Goal: Information Seeking & Learning: Check status

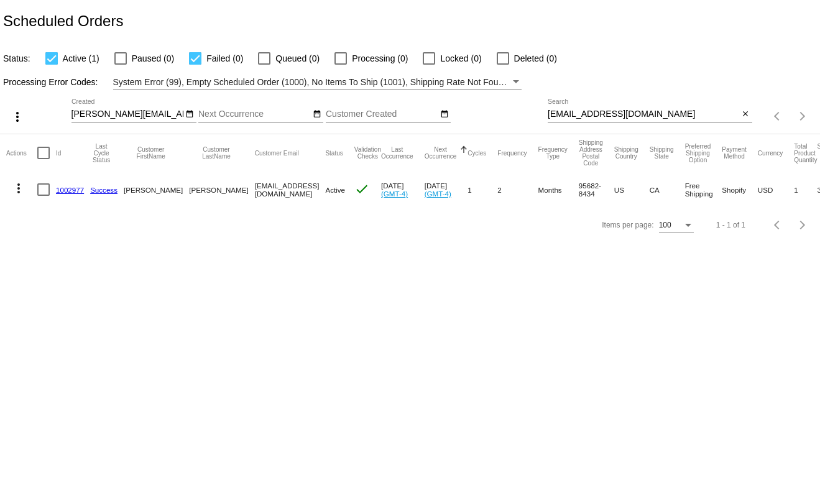
click at [631, 117] on input "meganmdeming@gmail.com" at bounding box center [644, 114] width 192 height 10
paste input "beckyh.27"
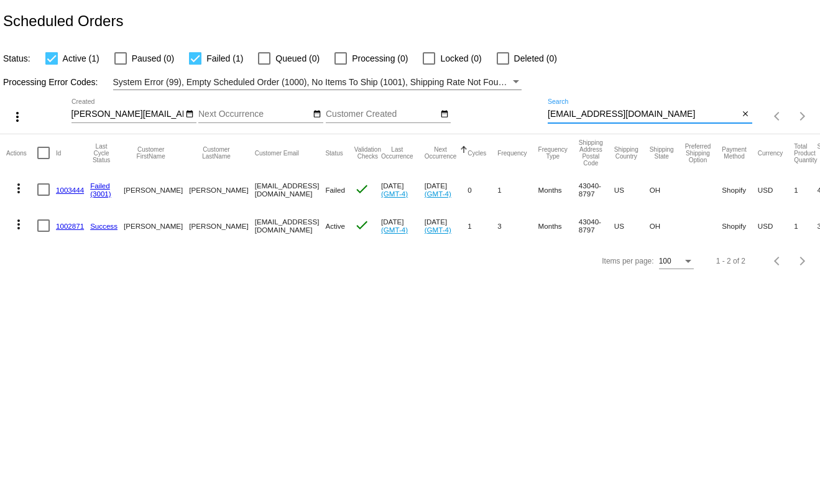
type input "[EMAIL_ADDRESS][DOMAIN_NAME]"
click at [19, 188] on mat-icon "more_vert" at bounding box center [18, 188] width 15 height 15
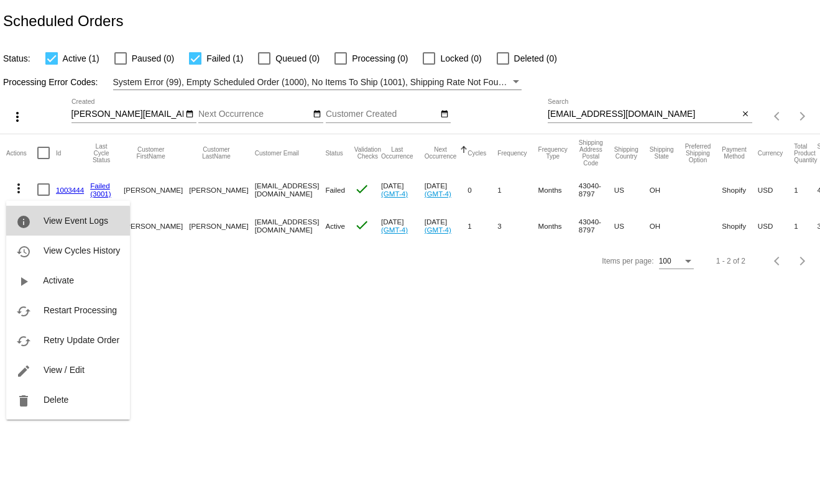
click at [49, 224] on span "View Event Logs" at bounding box center [76, 221] width 65 height 10
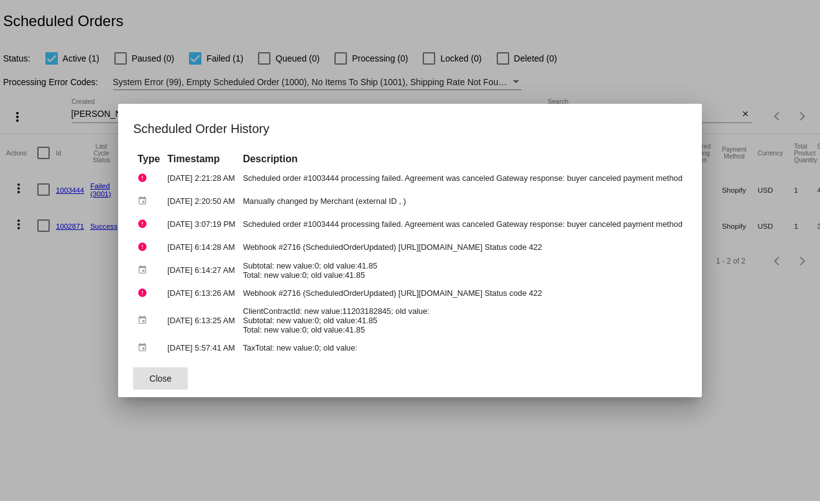
drag, startPoint x: 341, startPoint y: 444, endPoint x: 261, endPoint y: 350, distance: 124.4
click at [341, 444] on div at bounding box center [410, 250] width 820 height 501
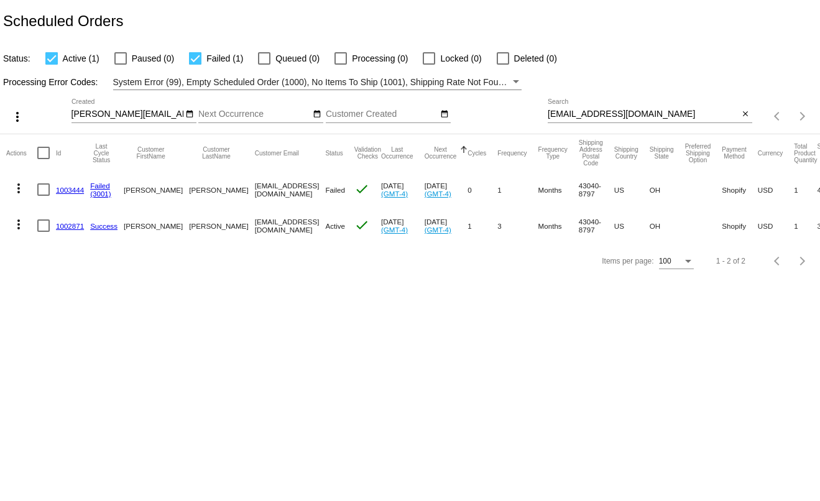
click at [17, 220] on mat-icon "more_vert" at bounding box center [18, 224] width 15 height 15
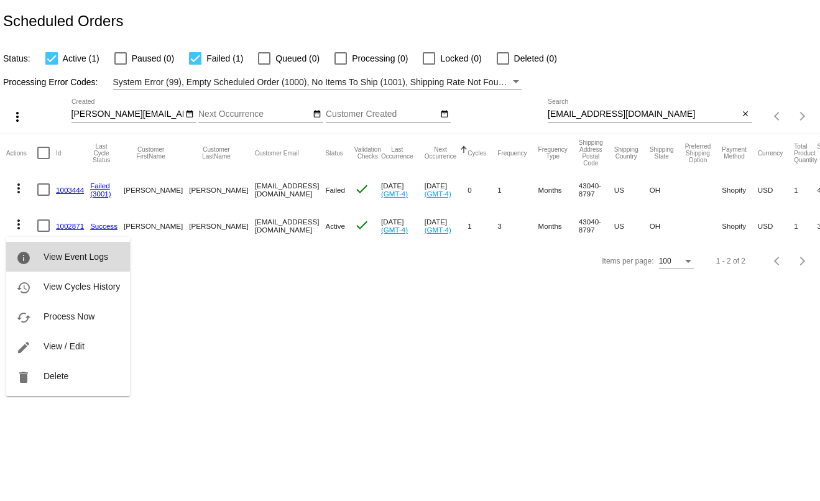
click at [40, 256] on button "info View Event Logs" at bounding box center [68, 257] width 124 height 30
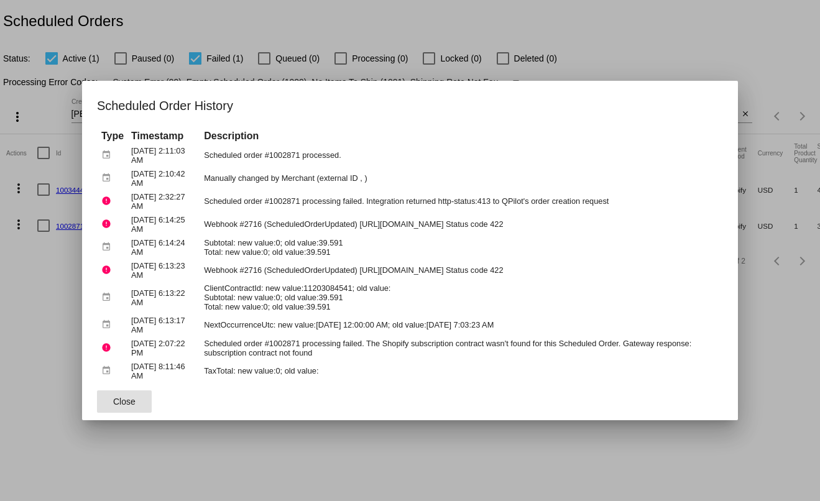
click at [795, 362] on div at bounding box center [410, 250] width 820 height 501
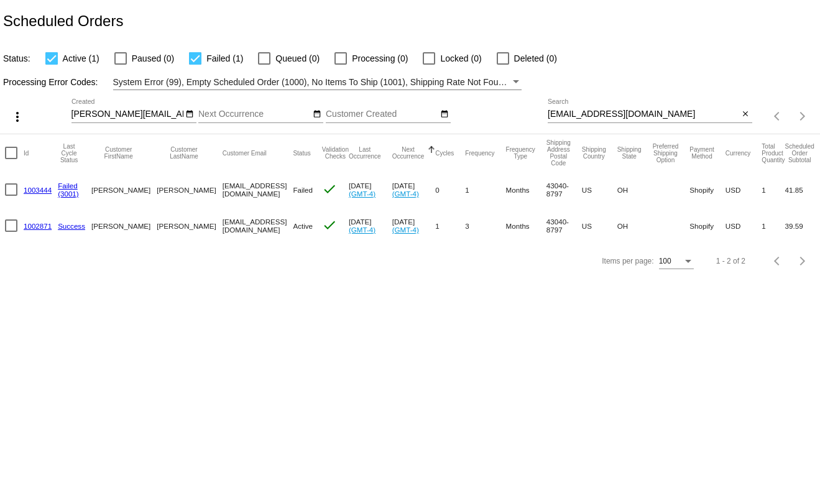
scroll to position [0, 37]
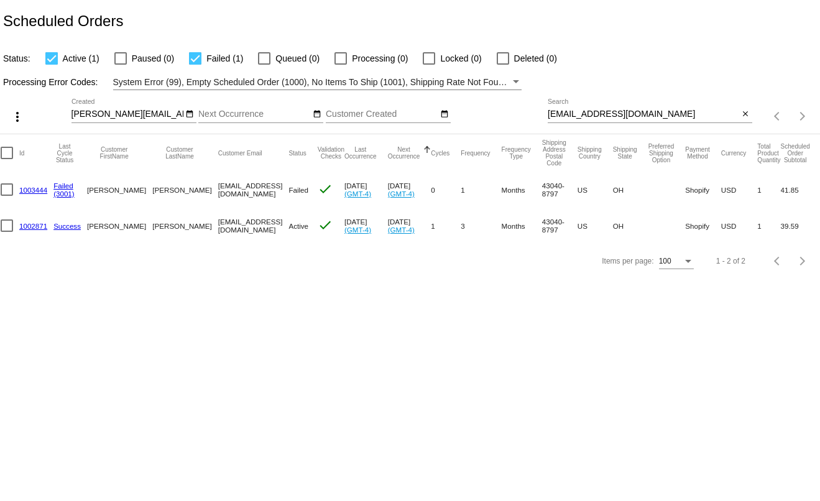
drag, startPoint x: 16, startPoint y: 192, endPoint x: 49, endPoint y: 191, distance: 32.3
click at [49, 191] on mat-row "more_vert 1003444 Failed (3001) [PERSON_NAME][GEOGRAPHIC_DATA] [EMAIL_ADDRESS][…" at bounding box center [416, 190] width 892 height 36
copy mat-row "1003444"
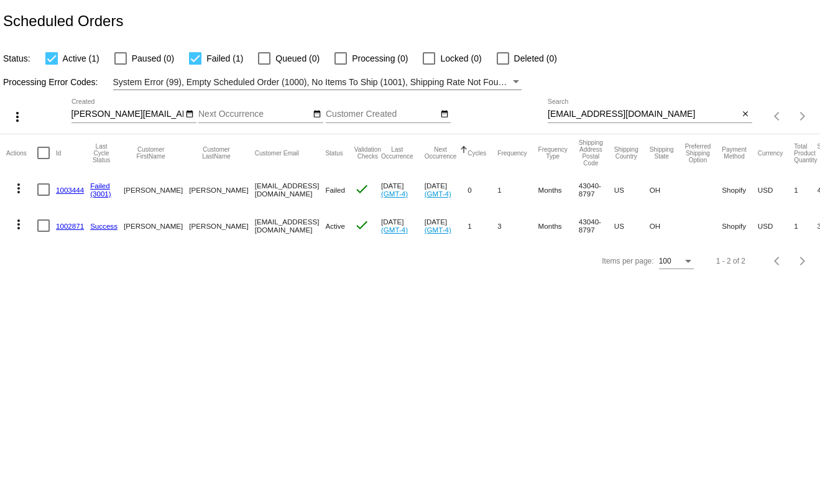
click at [20, 198] on button "more_vert" at bounding box center [18, 187] width 25 height 25
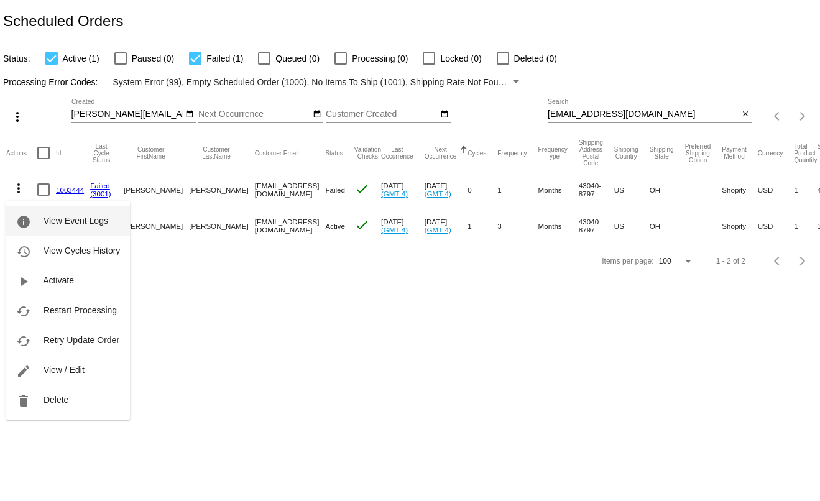
click at [25, 213] on button "info View Event Logs" at bounding box center [68, 221] width 124 height 30
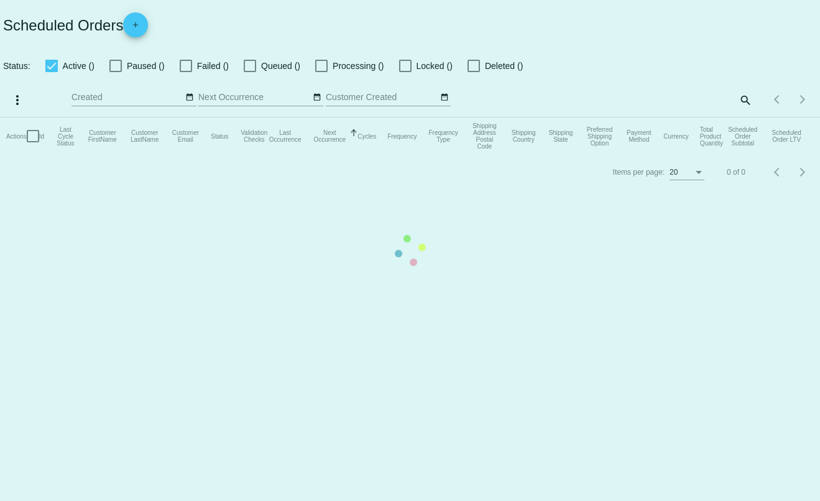
checkbox input "true"
type input "[PERSON_NAME][EMAIL_ADDRESS][DOMAIN_NAME]"
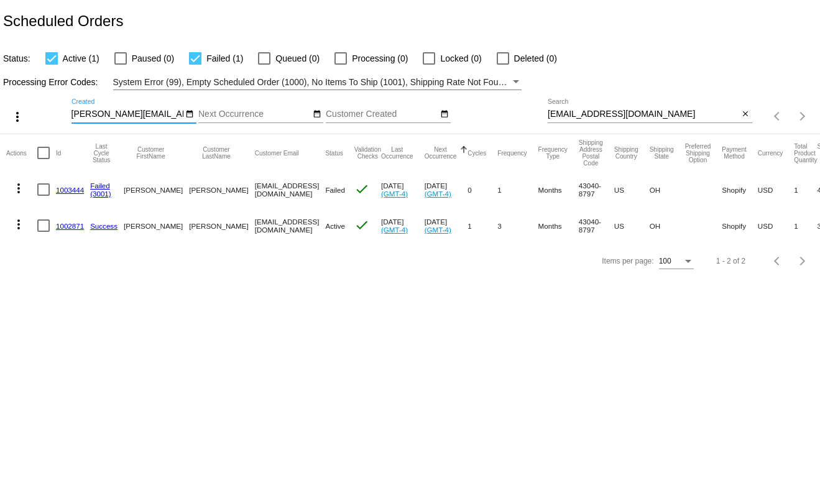
click at [644, 112] on input "[EMAIL_ADDRESS][DOMAIN_NAME]" at bounding box center [644, 114] width 192 height 10
click at [644, 112] on input "beckyh.27@gmail.com" at bounding box center [644, 114] width 192 height 10
paste input "tft2033"
type input "tft2033@gmail.com"
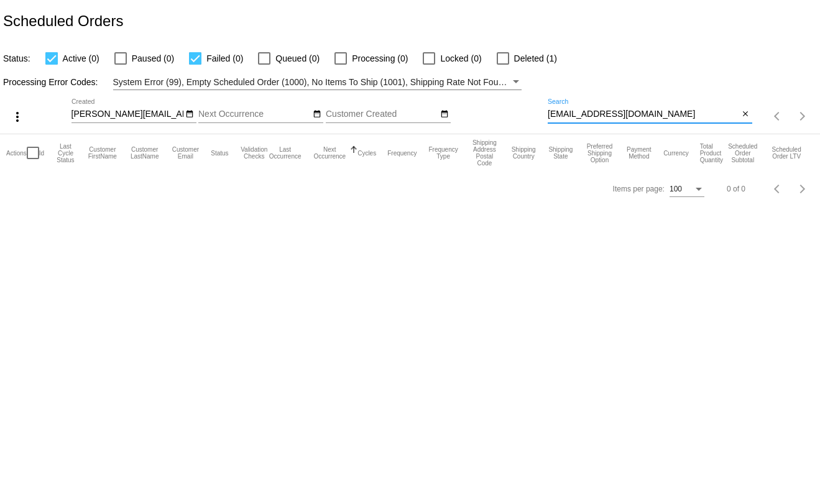
click at [507, 57] on label "Deleted (1)" at bounding box center [527, 58] width 60 height 15
click at [503, 65] on input "Deleted (1)" at bounding box center [503, 65] width 1 height 1
checkbox input "true"
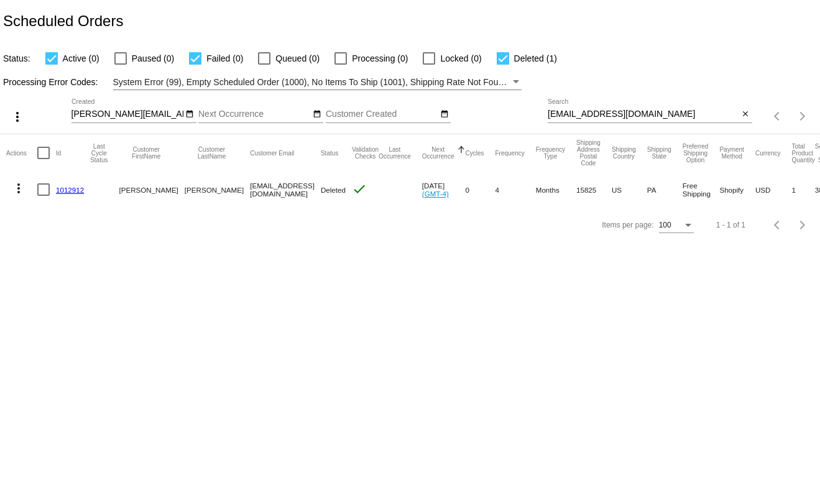
click at [13, 193] on mat-icon "more_vert" at bounding box center [18, 188] width 15 height 15
click at [35, 216] on button "info View Event Logs" at bounding box center [68, 221] width 124 height 30
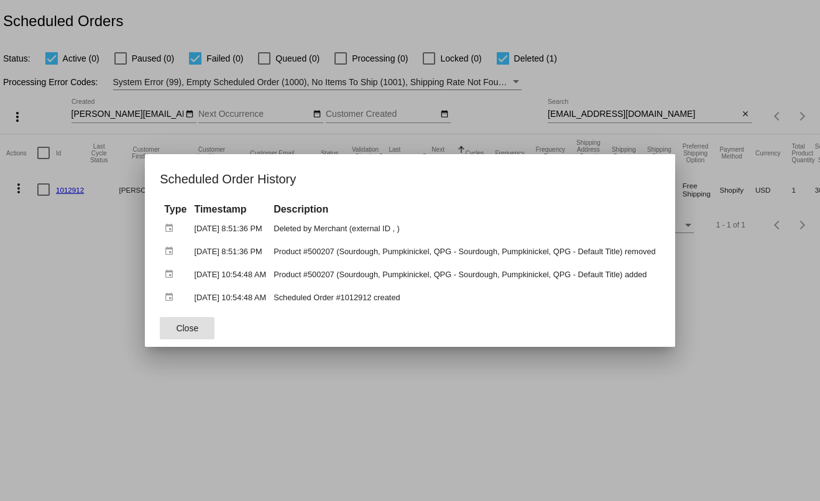
click at [47, 307] on div at bounding box center [410, 250] width 820 height 501
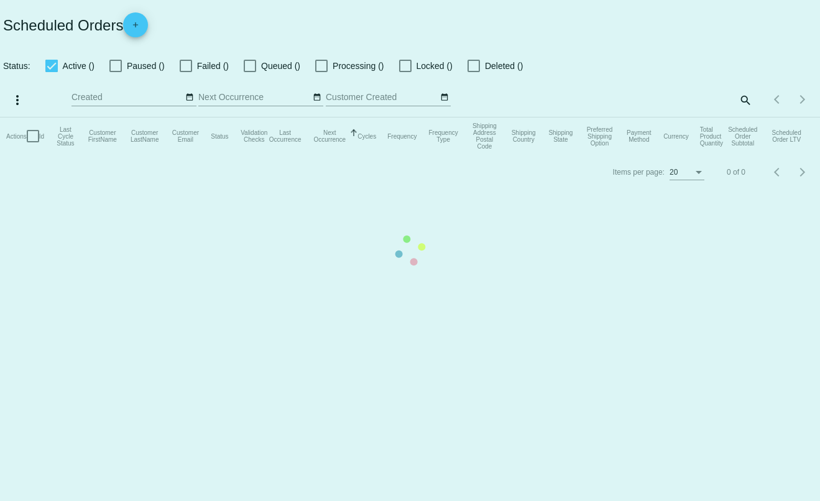
checkbox input "true"
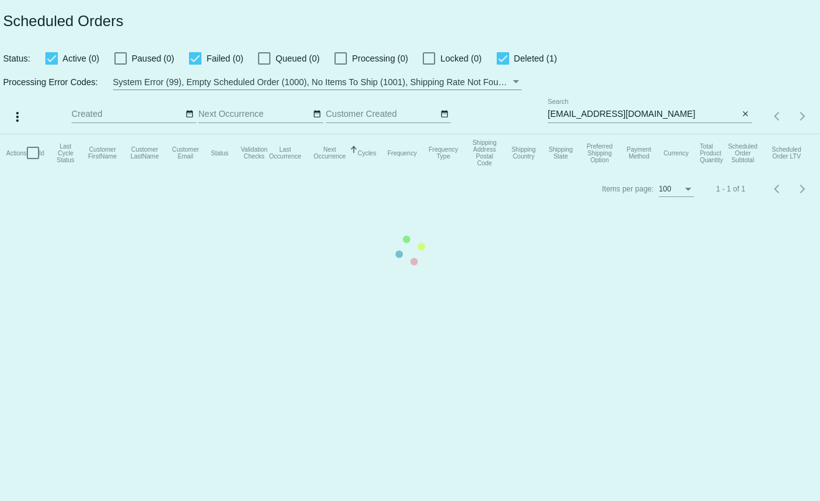
type input "[PERSON_NAME][EMAIL_ADDRESS][DOMAIN_NAME]"
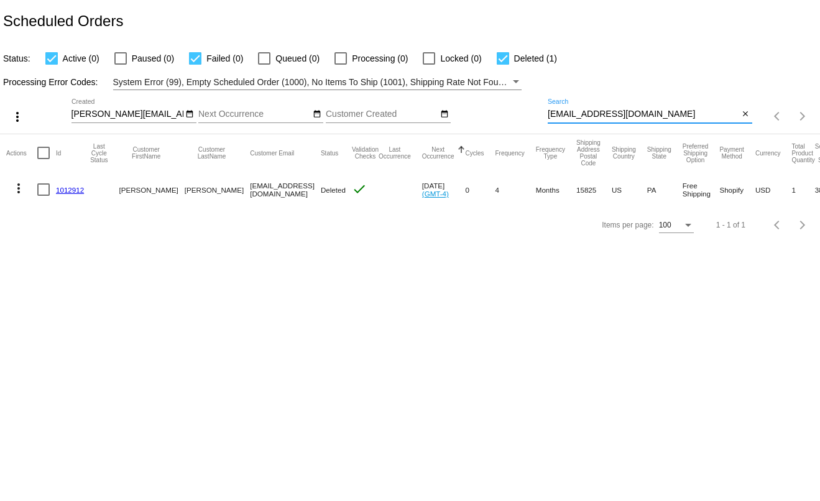
click at [641, 116] on input "[EMAIL_ADDRESS][DOMAIN_NAME]" at bounding box center [644, 114] width 192 height 10
paste input "windin88"
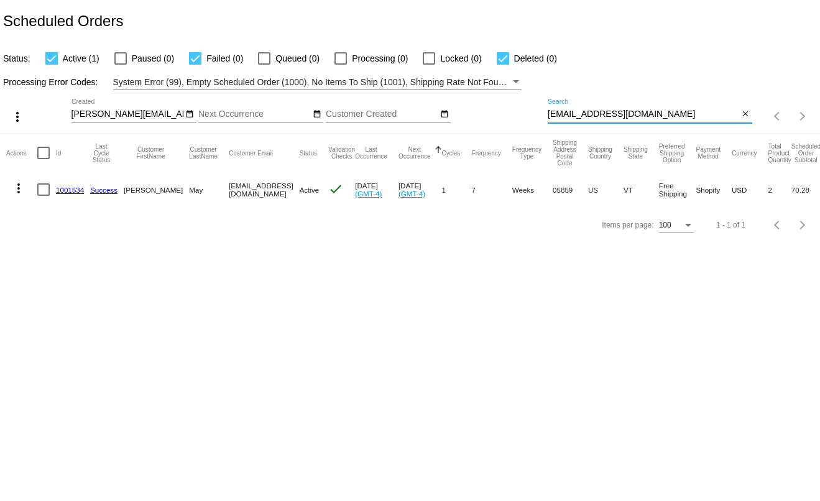
click at [17, 190] on mat-icon "more_vert" at bounding box center [18, 188] width 15 height 15
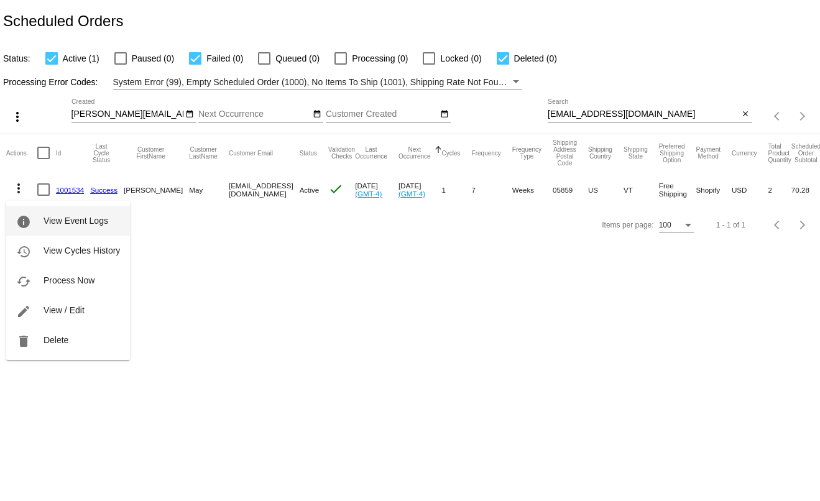
click at [39, 219] on button "info View Event Logs" at bounding box center [68, 221] width 124 height 30
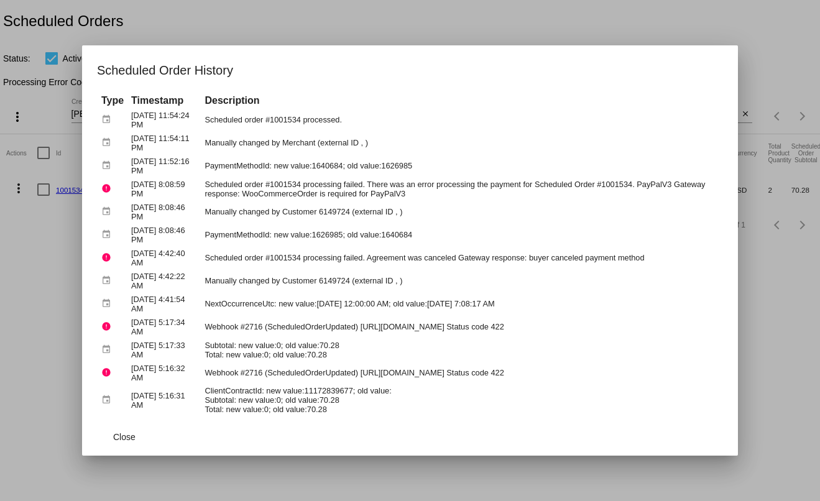
drag, startPoint x: 142, startPoint y: 118, endPoint x: 356, endPoint y: 126, distance: 214.7
click at [356, 126] on tr "event [DATE] 11:54:24 PM Scheduled order #1001534 processed." at bounding box center [410, 120] width 624 height 22
drag, startPoint x: 445, startPoint y: 187, endPoint x: 461, endPoint y: 187, distance: 16.2
click at [461, 187] on td "Scheduled order #1001534 processing failed. There was an error processing the p…" at bounding box center [461, 189] width 521 height 22
click at [415, 206] on td "Manually changed by Customer 6149724 (external ID , )" at bounding box center [461, 212] width 521 height 22
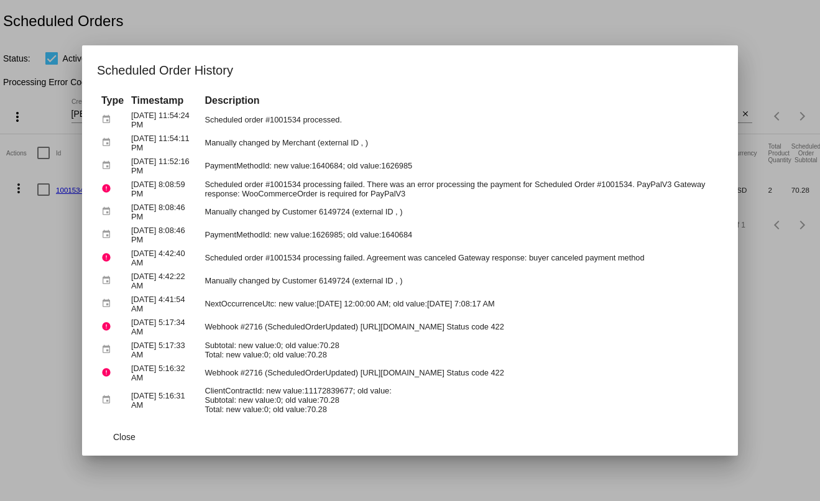
click at [445, 10] on div at bounding box center [410, 250] width 820 height 501
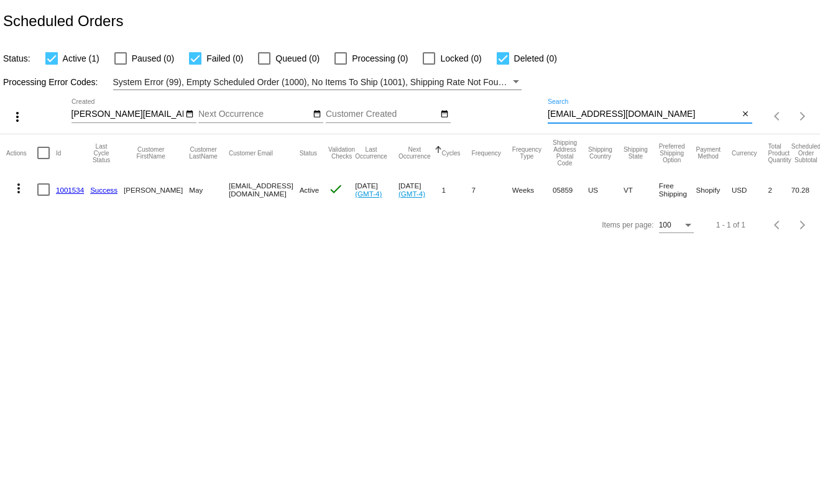
drag, startPoint x: 663, startPoint y: 118, endPoint x: 529, endPoint y: 123, distance: 133.8
click at [529, 123] on div "more_vert [PERSON_NAME][EMAIL_ADDRESS][DOMAIN_NAME] Sep Jan Feb Mar Apr" at bounding box center [410, 112] width 820 height 44
click at [17, 193] on mat-icon "more_vert" at bounding box center [18, 188] width 15 height 15
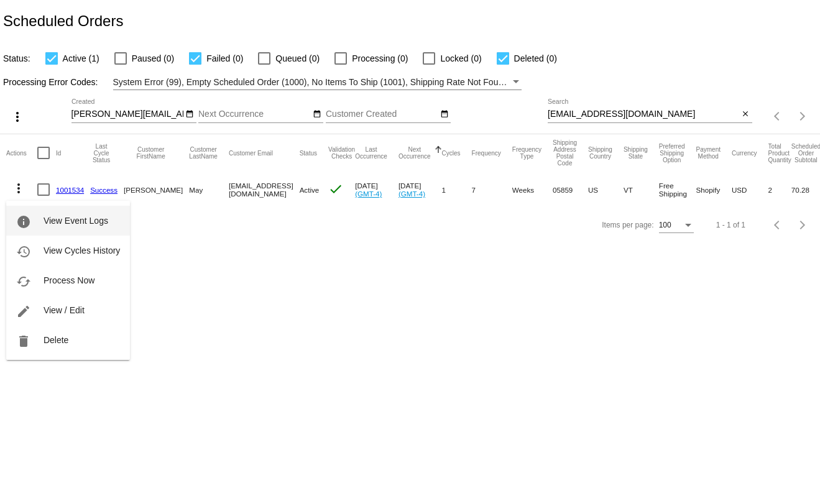
click at [30, 215] on mat-icon "info" at bounding box center [23, 222] width 15 height 15
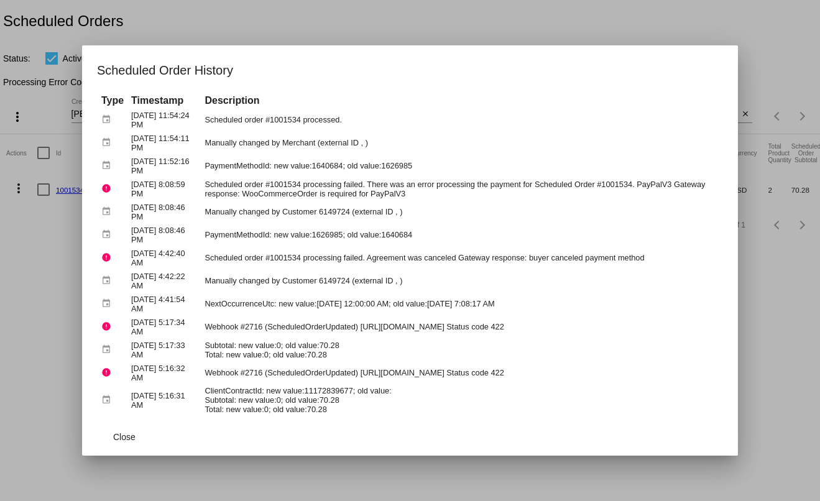
click at [768, 17] on div at bounding box center [410, 250] width 820 height 501
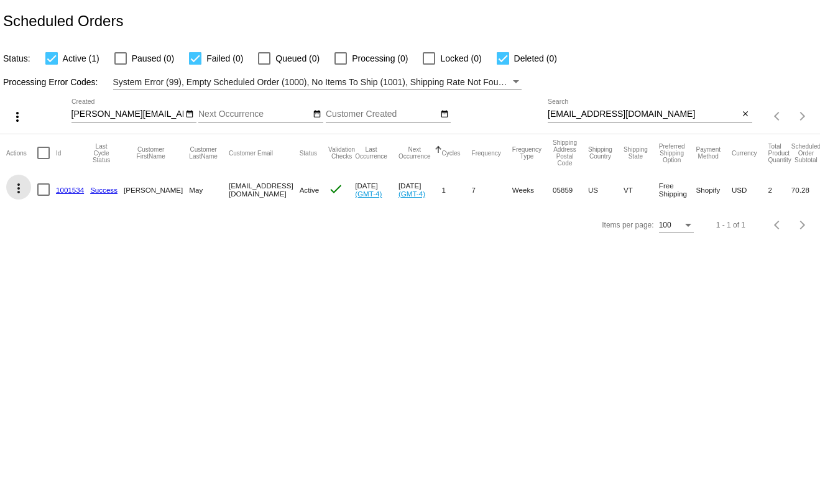
click at [17, 190] on mat-icon "more_vert" at bounding box center [18, 188] width 15 height 15
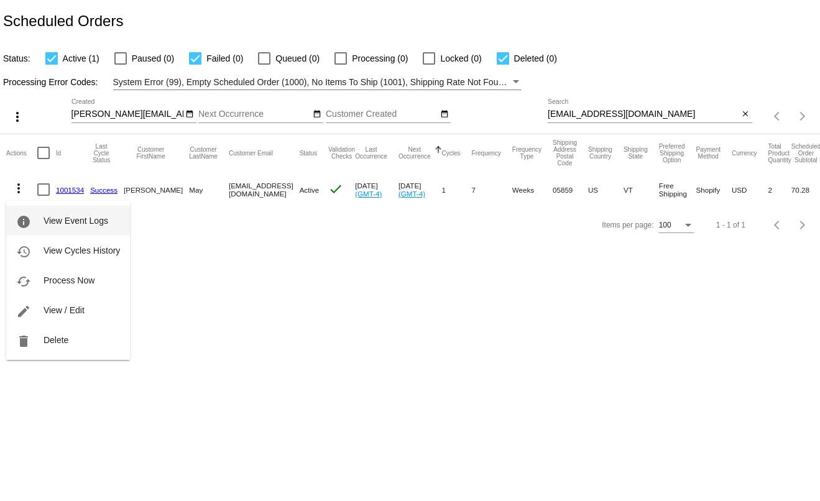
click at [39, 215] on button "info View Event Logs" at bounding box center [68, 221] width 124 height 30
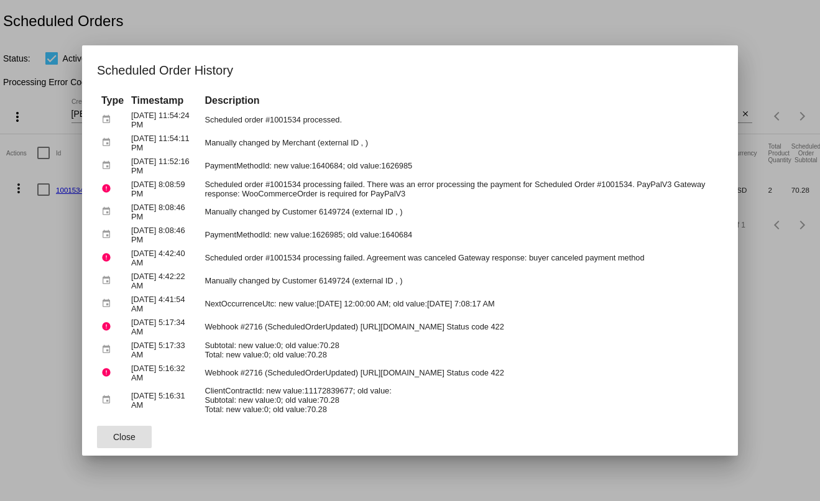
drag, startPoint x: 55, startPoint y: 294, endPoint x: 59, endPoint y: 277, distance: 17.3
click at [55, 292] on div at bounding box center [410, 250] width 820 height 501
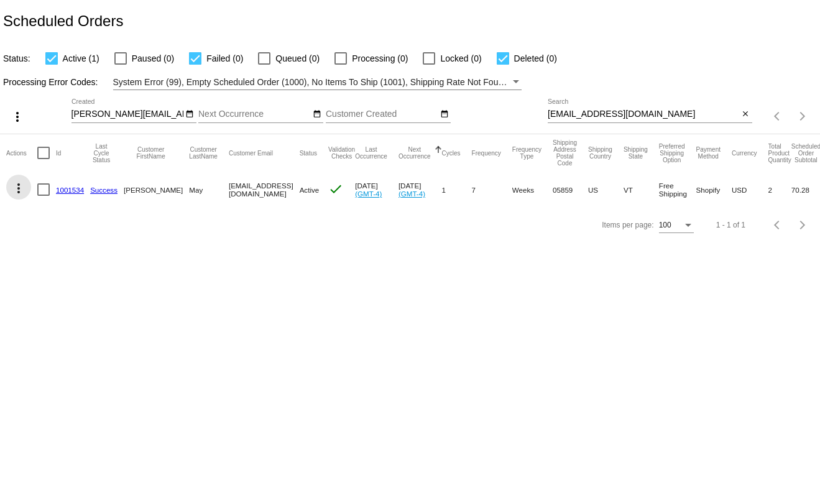
click at [18, 193] on mat-icon "more_vert" at bounding box center [18, 188] width 15 height 15
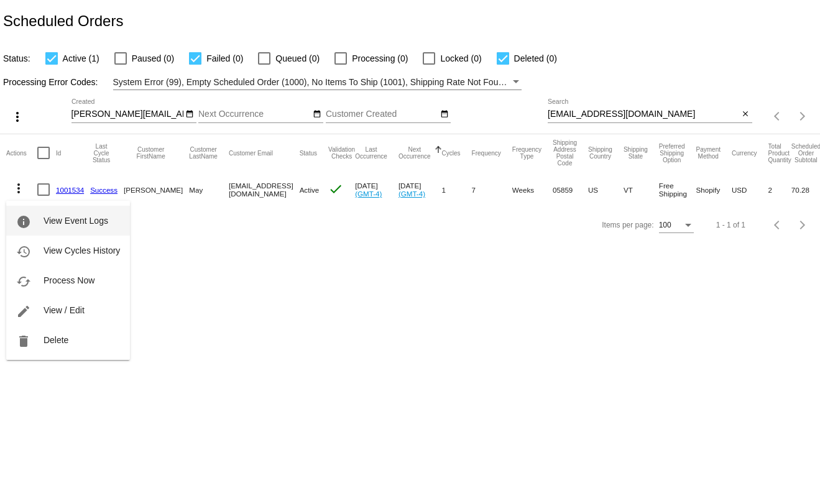
click at [34, 219] on button "info View Event Logs" at bounding box center [68, 221] width 124 height 30
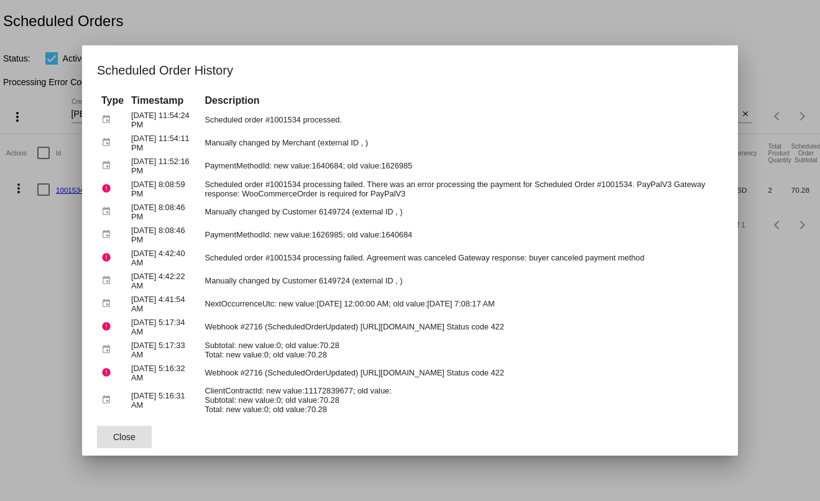
click at [496, 24] on div at bounding box center [410, 250] width 820 height 501
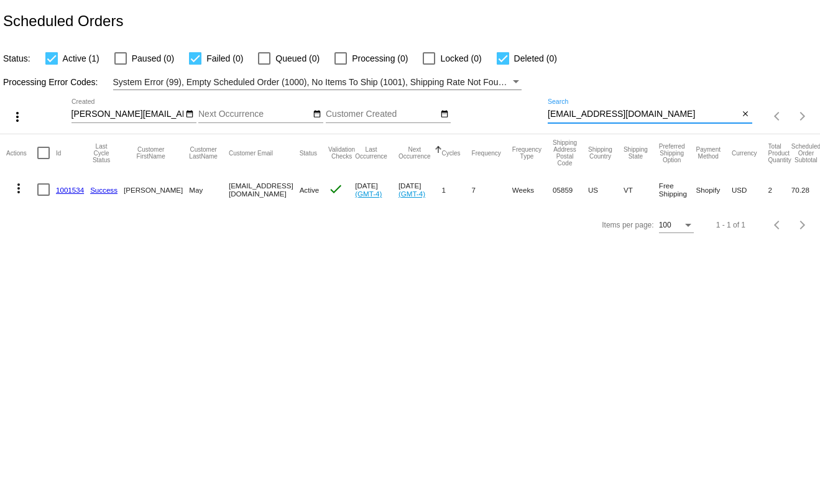
drag, startPoint x: 613, startPoint y: 114, endPoint x: 500, endPoint y: 116, distance: 113.2
click at [500, 116] on div "more_vert [PERSON_NAME][EMAIL_ADDRESS][DOMAIN_NAME] Sep Jan Feb Mar Apr" at bounding box center [410, 112] width 820 height 44
paste input "jesswilimek"
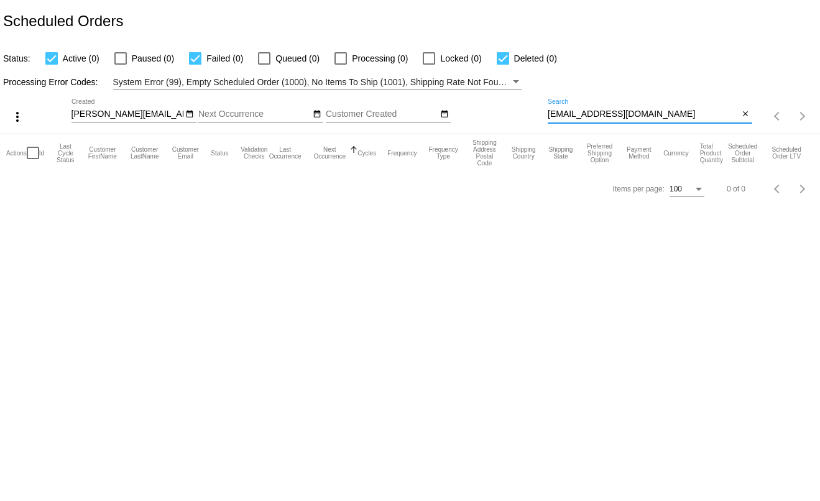
click at [665, 117] on input "[EMAIL_ADDRESS][DOMAIN_NAME]" at bounding box center [644, 114] width 192 height 10
paste input "rlane1381"
click at [657, 114] on input "[EMAIL_ADDRESS][DOMAIN_NAME]" at bounding box center [644, 114] width 192 height 10
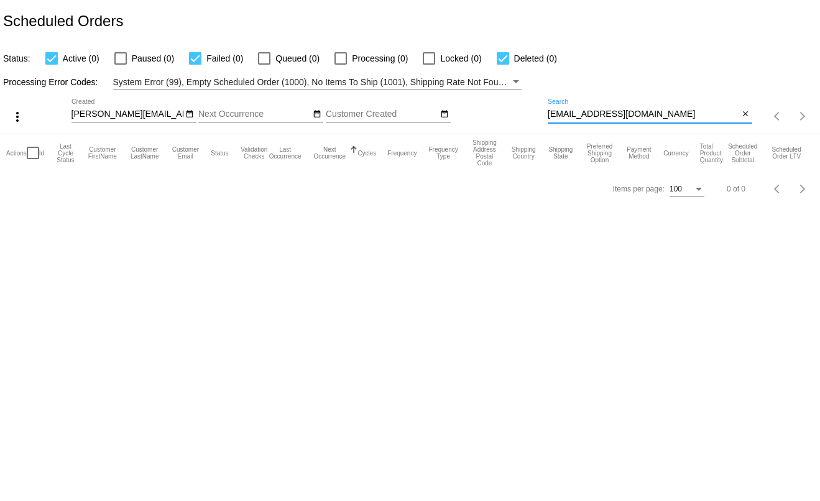
click at [657, 114] on input "[EMAIL_ADDRESS][DOMAIN_NAME]" at bounding box center [644, 114] width 192 height 10
paste input "bevgagnon"
click at [623, 113] on input "[EMAIL_ADDRESS][DOMAIN_NAME]" at bounding box center [644, 114] width 192 height 10
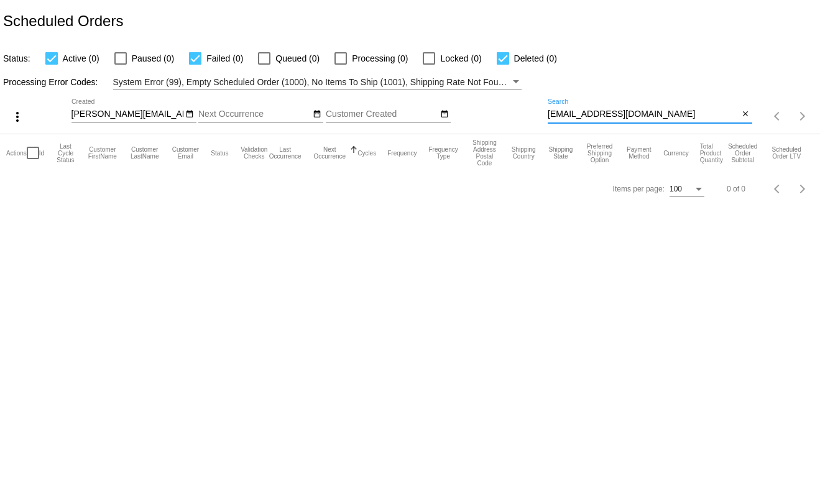
click at [624, 113] on input "[EMAIL_ADDRESS][DOMAIN_NAME]" at bounding box center [644, 114] width 192 height 10
paste input "deemikalef"
click at [628, 113] on input "[EMAIL_ADDRESS][DOMAIN_NAME]" at bounding box center [644, 114] width 192 height 10
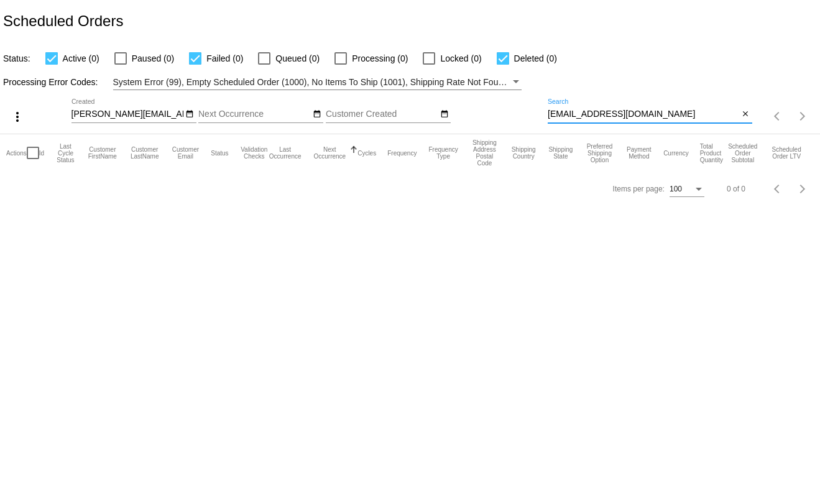
paste input "[PERSON_NAME]@millerland"
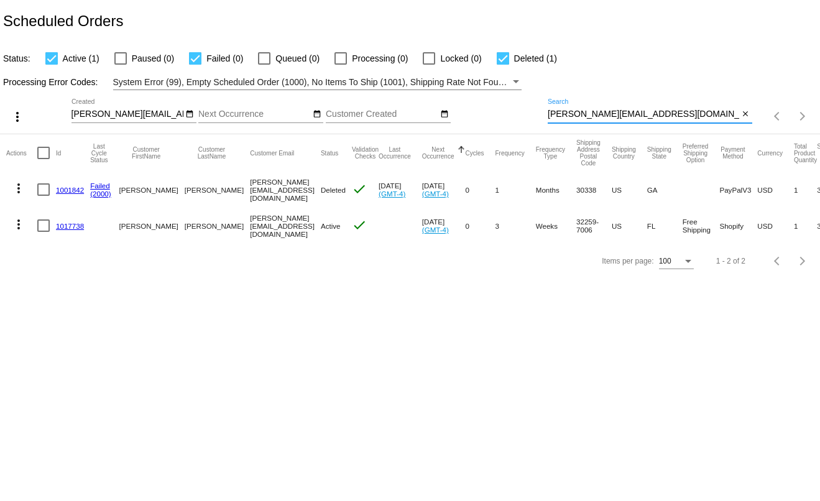
click at [593, 111] on div "[PERSON_NAME][EMAIL_ADDRESS][DOMAIN_NAME] Search" at bounding box center [644, 111] width 192 height 24
paste input "[EMAIL_ADDRESS][DOMAIN_NAME]"
click at [593, 111] on div "[PERSON_NAME][EMAIL_ADDRESS]_[EMAIL_ADDRESS][DOMAIN_NAME] Search" at bounding box center [644, 111] width 192 height 24
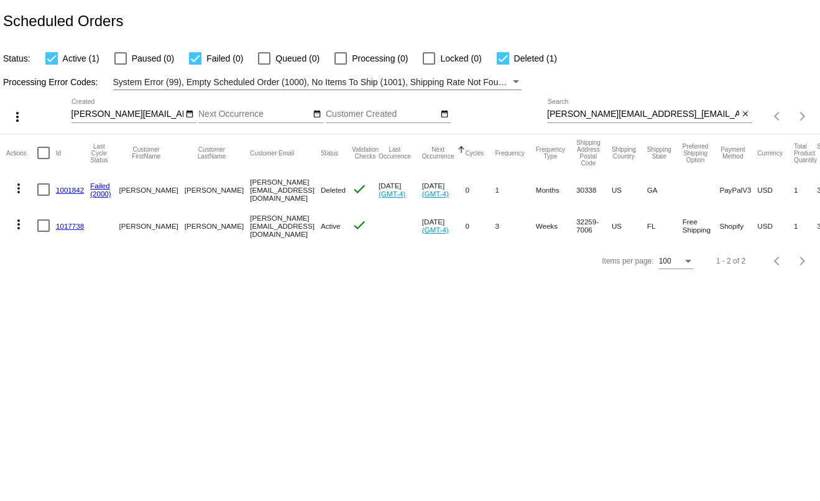
click at [593, 111] on div "[PERSON_NAME][EMAIL_ADDRESS]_[EMAIL_ADDRESS][DOMAIN_NAME] Search" at bounding box center [644, 111] width 192 height 24
paste input "[EMAIL_ADDRESS][DOMAIN_NAME]"
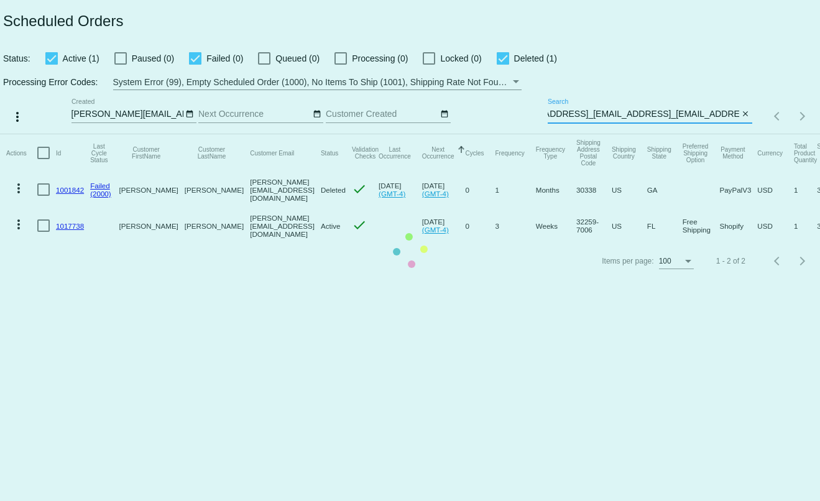
paste input
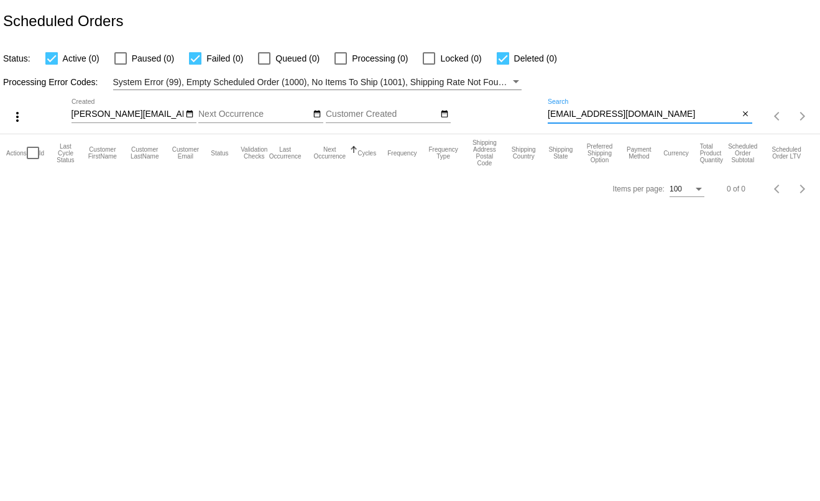
click at [637, 119] on input "[EMAIL_ADDRESS][DOMAIN_NAME]" at bounding box center [644, 114] width 192 height 10
paste input "[EMAIL_ADDRESS][DOMAIN_NAME]"
click at [642, 114] on input "[EMAIL_ADDRESS][DOMAIN_NAME]" at bounding box center [644, 114] width 192 height 10
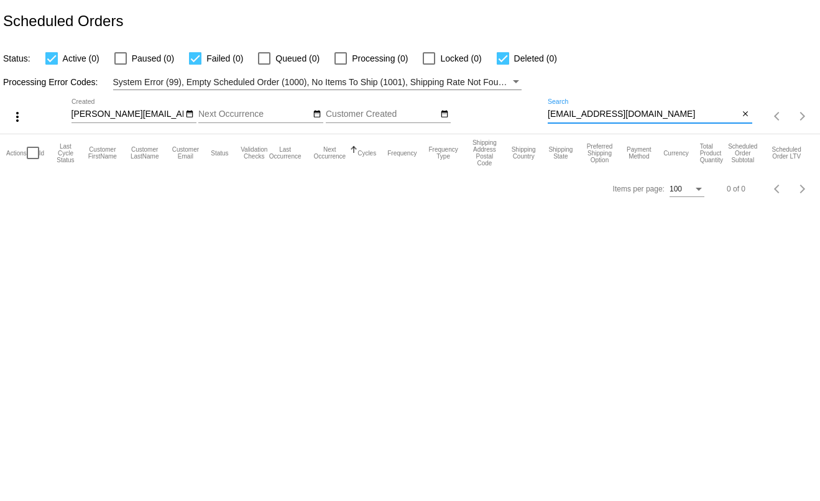
click at [642, 114] on input "[EMAIL_ADDRESS][DOMAIN_NAME]" at bounding box center [644, 114] width 192 height 10
type input "v"
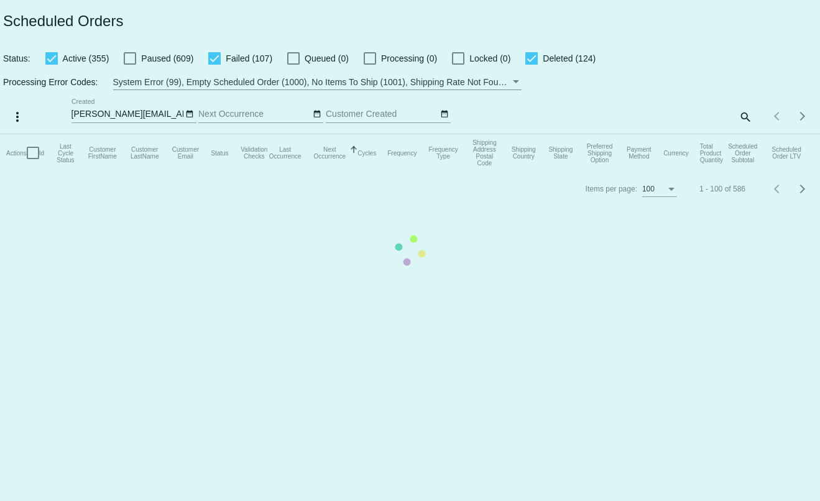
click at [743, 134] on mat-table "Actions Id Last Cycle Status Customer FirstName Customer LastName Customer Emai…" at bounding box center [410, 152] width 820 height 37
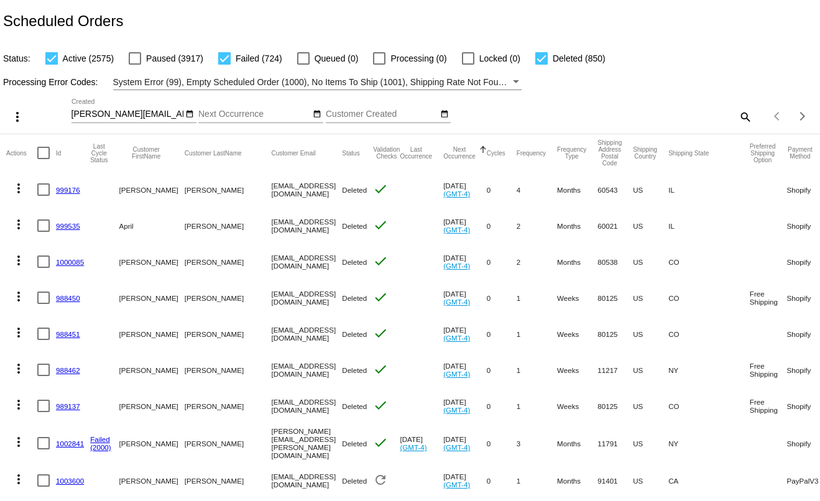
click at [753, 119] on div "Items per page: 100 1 - 100 of 4149" at bounding box center [787, 116] width 68 height 35
click at [738, 119] on mat-icon "search" at bounding box center [745, 116] width 15 height 19
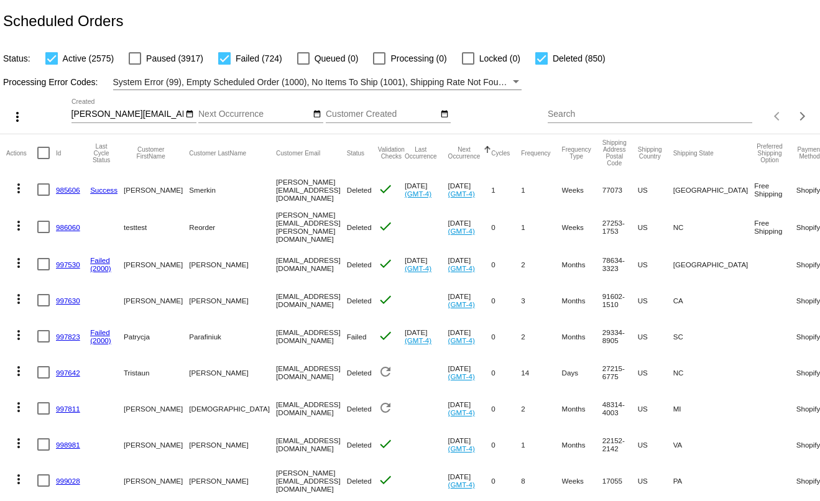
click at [711, 123] on div "Search" at bounding box center [650, 111] width 205 height 24
click at [707, 118] on input "Search" at bounding box center [650, 114] width 205 height 10
paste input "[EMAIL_ADDRESS][DOMAIN_NAME]"
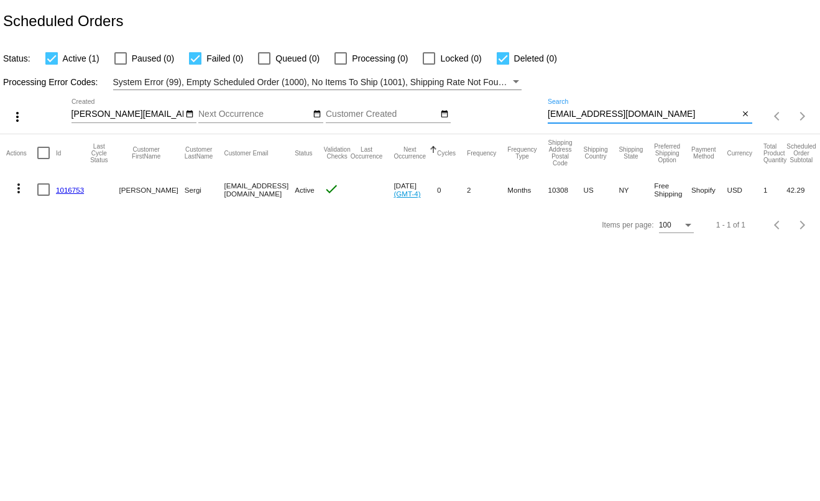
drag, startPoint x: 629, startPoint y: 114, endPoint x: 560, endPoint y: 112, distance: 69.7
click at [560, 112] on input "[EMAIL_ADDRESS][DOMAIN_NAME]" at bounding box center [644, 114] width 192 height 10
paste input "sanmukhjain@gmai"
click at [560, 112] on input "[EMAIL_ADDRESS]" at bounding box center [644, 114] width 192 height 10
click at [560, 112] on app-dashboard-scheduled-orders "Scheduled Orders Status: Active (1) Paused (0) Failed (0) Queued (0) Processing…" at bounding box center [410, 121] width 820 height 243
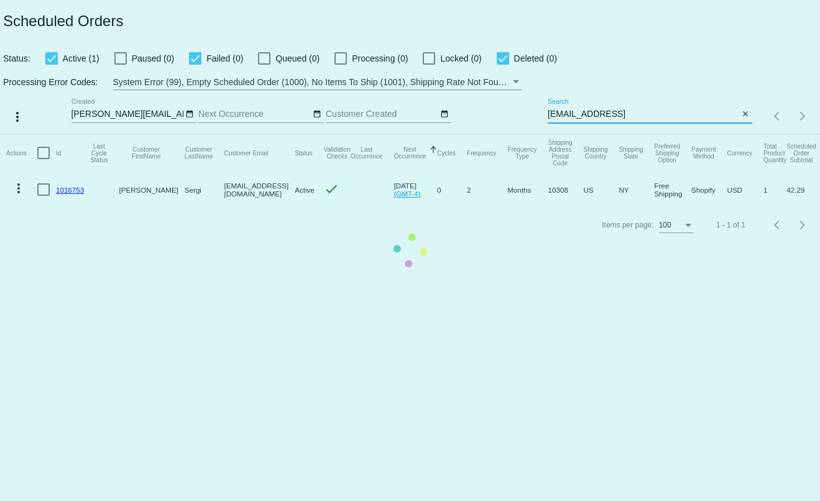
click at [560, 134] on mat-table "Actions Id Last Cycle Status Customer FirstName Customer LastName Customer Emai…" at bounding box center [410, 170] width 820 height 73
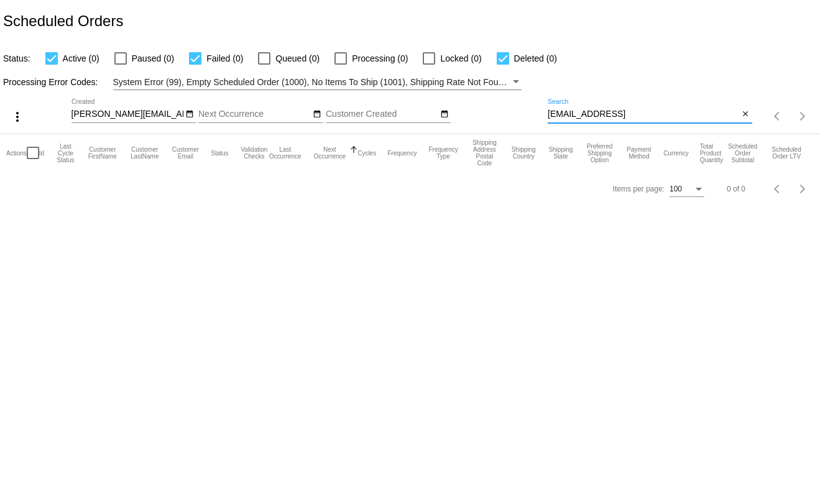
click at [576, 116] on input "[EMAIL_ADDRESS]" at bounding box center [644, 114] width 192 height 10
paste input "[EMAIL_ADDRESS][DOMAIN_NAME]"
click at [575, 115] on input "[EMAIL_ADDRESS][DOMAIN_NAME]" at bounding box center [644, 114] width 192 height 10
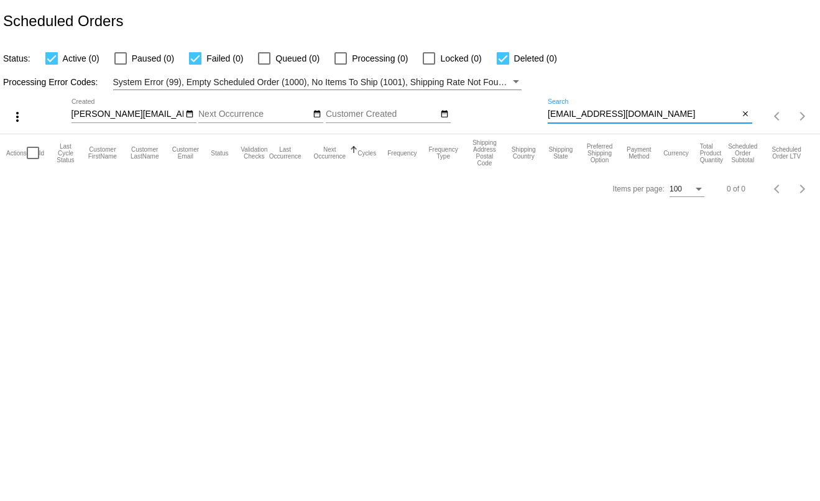
click at [575, 115] on input "[EMAIL_ADDRESS][DOMAIN_NAME]" at bounding box center [644, 114] width 192 height 10
paste input "ayngeldust"
click at [597, 113] on input "[EMAIL_ADDRESS][DOMAIN_NAME]" at bounding box center [644, 114] width 192 height 10
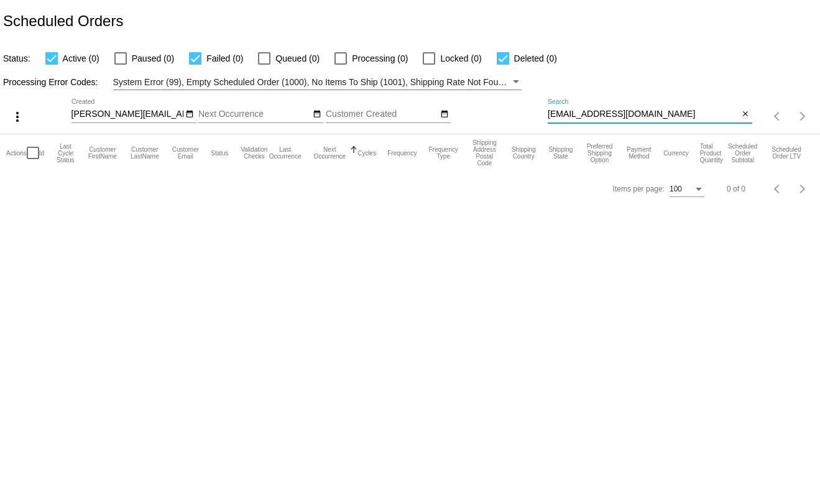
click at [597, 113] on input "[EMAIL_ADDRESS][DOMAIN_NAME]" at bounding box center [644, 114] width 192 height 10
paste input "oakland910@ao"
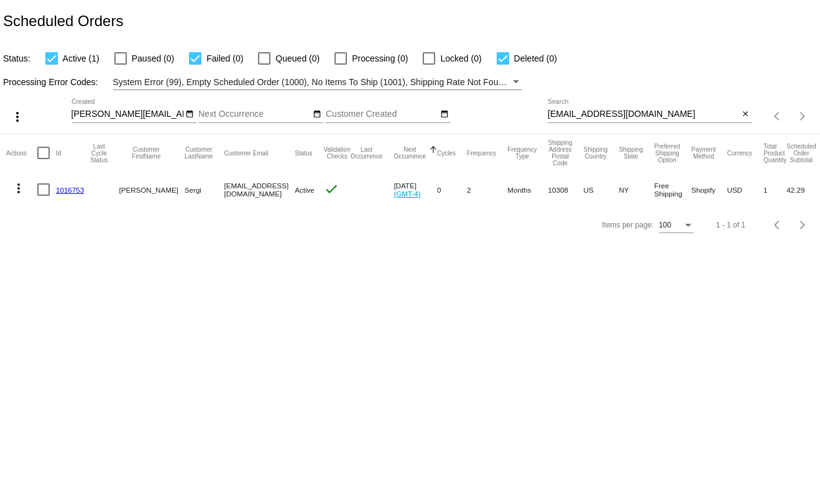
drag, startPoint x: 629, startPoint y: 111, endPoint x: 550, endPoint y: 117, distance: 79.2
click at [550, 117] on div "[EMAIL_ADDRESS][DOMAIN_NAME] Search" at bounding box center [644, 111] width 192 height 24
click at [560, 118] on input "[EMAIL_ADDRESS][DOMAIN_NAME]" at bounding box center [644, 114] width 192 height 10
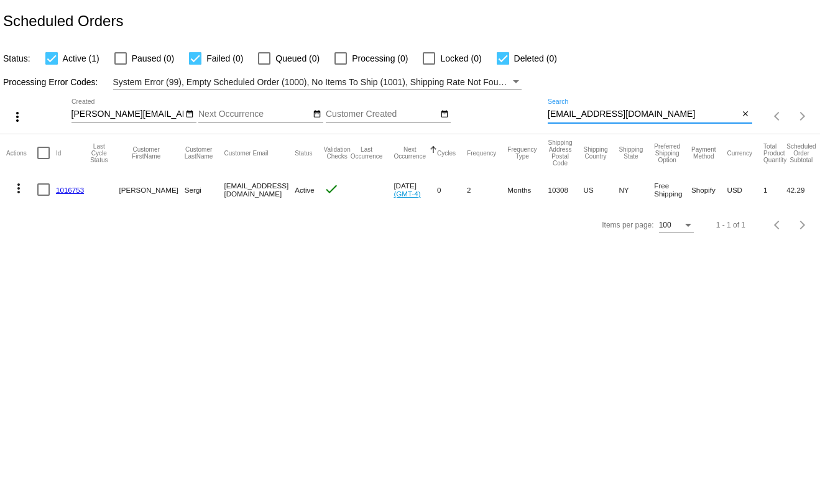
paste input "Rebeccakillacky@gmai"
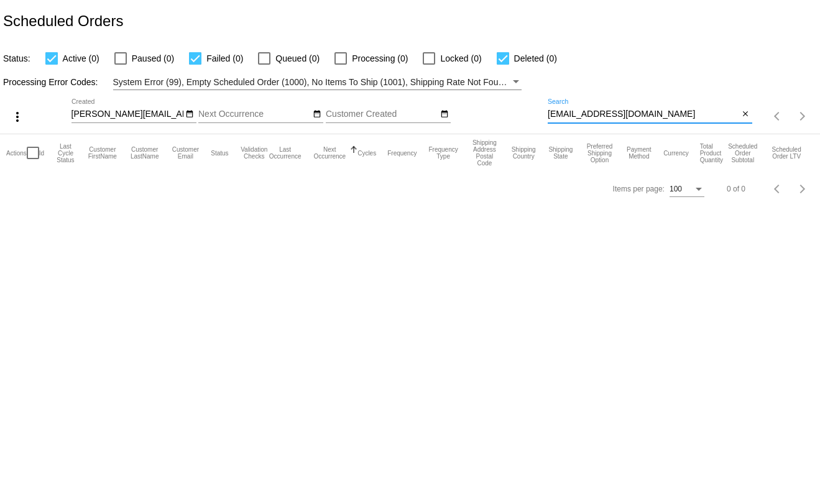
click at [572, 113] on input "[EMAIL_ADDRESS][DOMAIN_NAME]" at bounding box center [644, 114] width 192 height 10
paste input "[EMAIL_ADDRESS]"
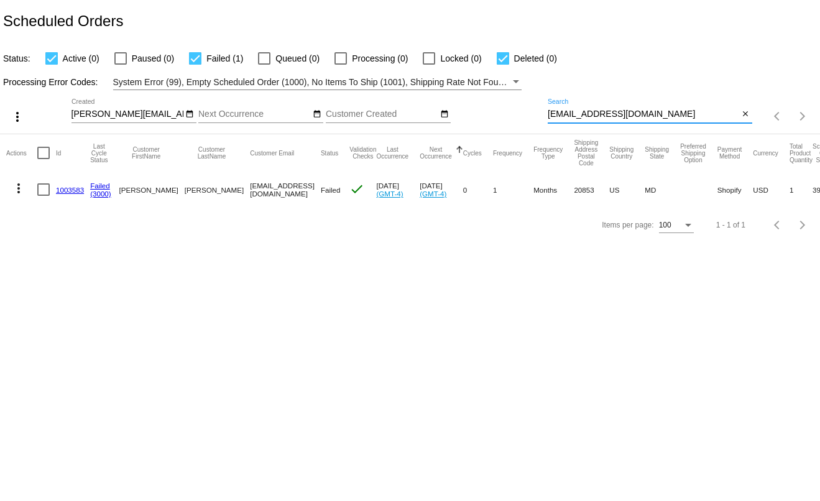
click at [619, 119] on input "[EMAIL_ADDRESS][DOMAIN_NAME]" at bounding box center [644, 114] width 192 height 10
paste input "nalabean@duck"
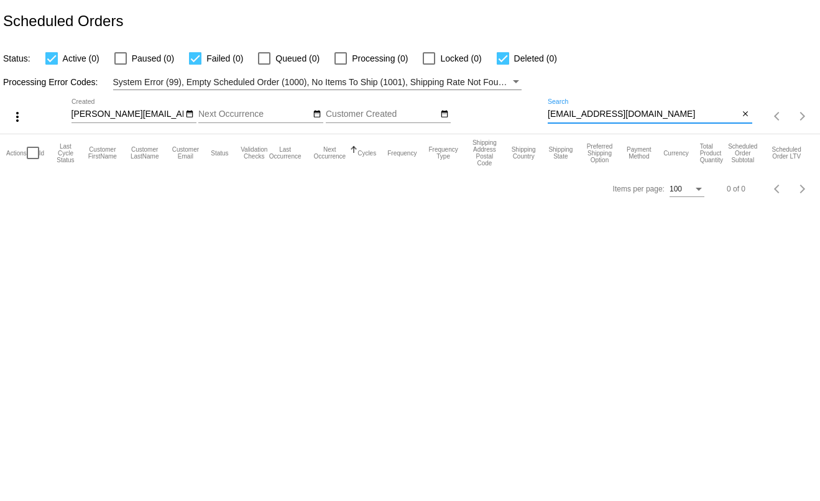
click at [585, 119] on input "[EMAIL_ADDRESS][DOMAIN_NAME]" at bounding box center [644, 114] width 192 height 10
paste input "[EMAIL_ADDRESS][PERSON_NAME][DOMAIN_NAME]"
click at [563, 119] on input "[EMAIL_ADDRESS][PERSON_NAME][DOMAIN_NAME]" at bounding box center [644, 114] width 192 height 10
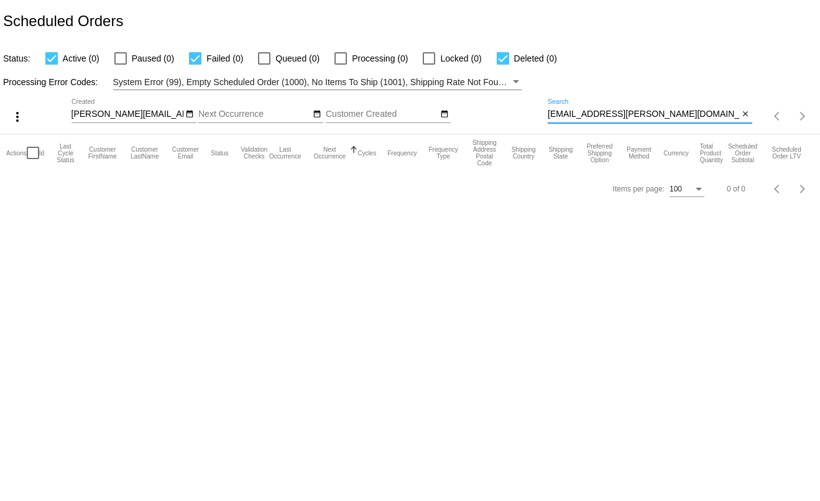
click at [563, 119] on input "[EMAIL_ADDRESS][PERSON_NAME][DOMAIN_NAME]" at bounding box center [644, 114] width 192 height 10
paste input "[EMAIL_ADDRESS][DOMAIN_NAME]"
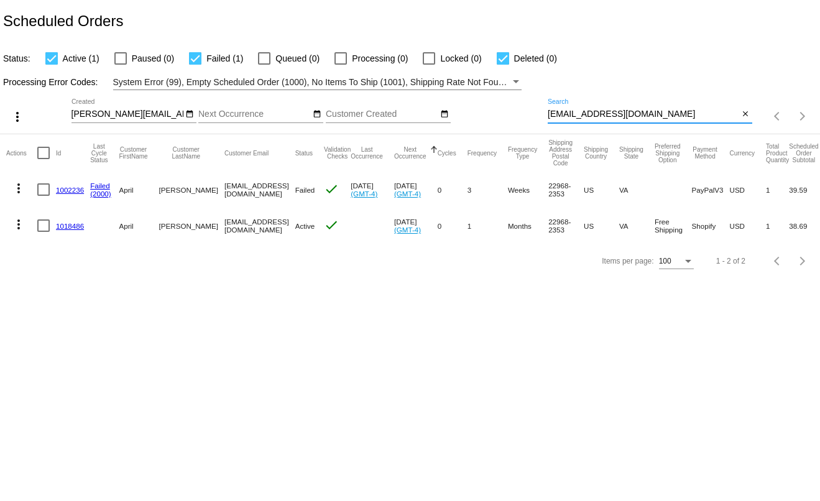
click at [574, 118] on input "[EMAIL_ADDRESS][DOMAIN_NAME]" at bounding box center [644, 114] width 192 height 10
paste input "[EMAIL_ADDRESS]"
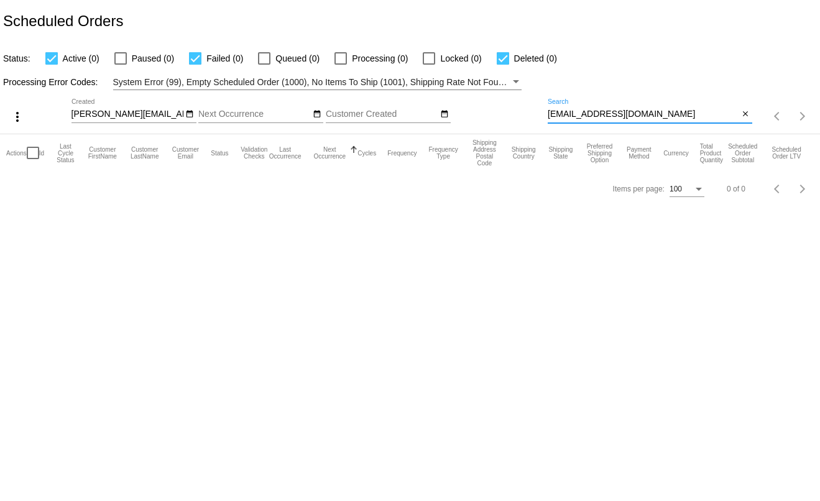
click at [567, 119] on input "[EMAIL_ADDRESS][DOMAIN_NAME]" at bounding box center [644, 114] width 192 height 10
paste input "[EMAIL_ADDRESS]"
click at [562, 118] on input "[EMAIL_ADDRESS][DOMAIN_NAME]" at bounding box center [644, 114] width 192 height 10
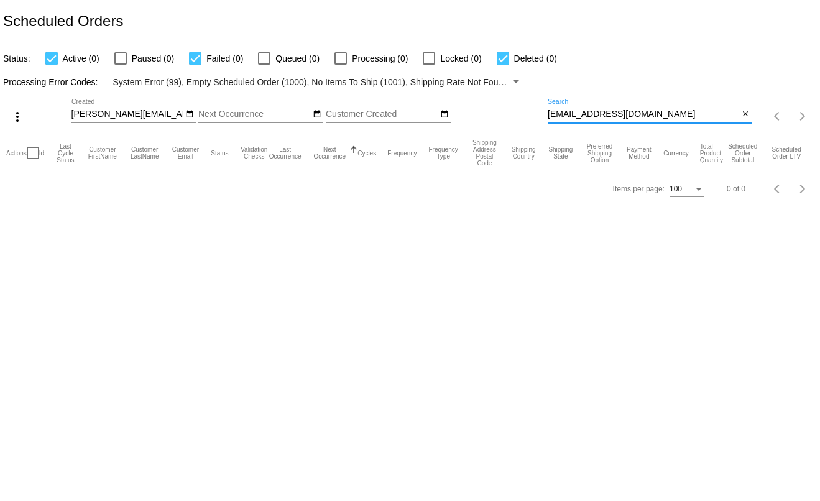
click at [562, 118] on input "[EMAIL_ADDRESS][DOMAIN_NAME]" at bounding box center [644, 114] width 192 height 10
paste input "emilyjo294"
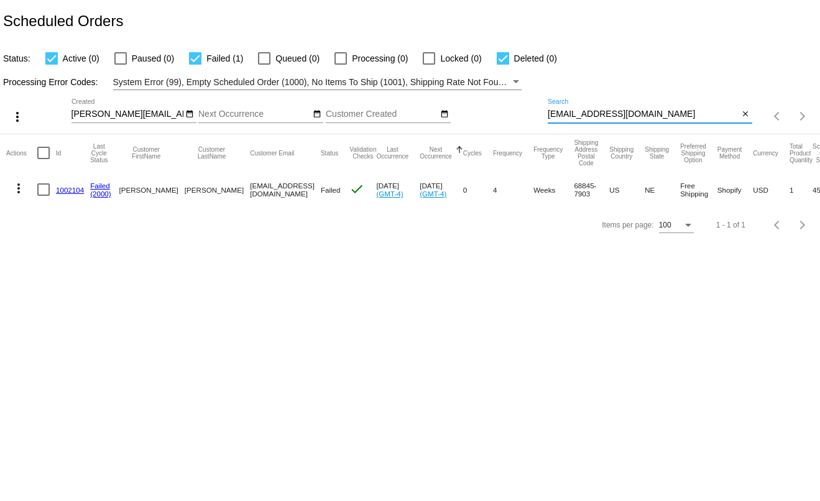
click at [588, 114] on input "[EMAIL_ADDRESS][DOMAIN_NAME]" at bounding box center [644, 114] width 192 height 10
paste input "[EMAIL_ADDRESS]"
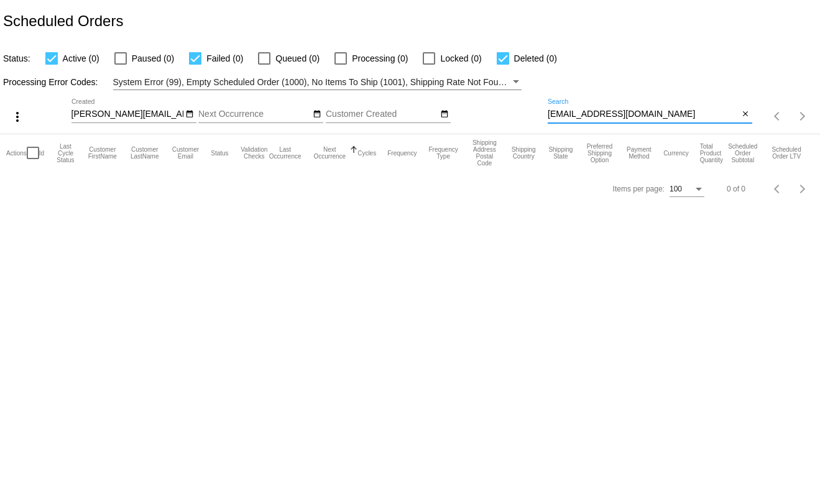
click at [562, 114] on input "[EMAIL_ADDRESS][DOMAIN_NAME]" at bounding box center [644, 114] width 192 height 10
paste input "[EMAIL_ADDRESS]"
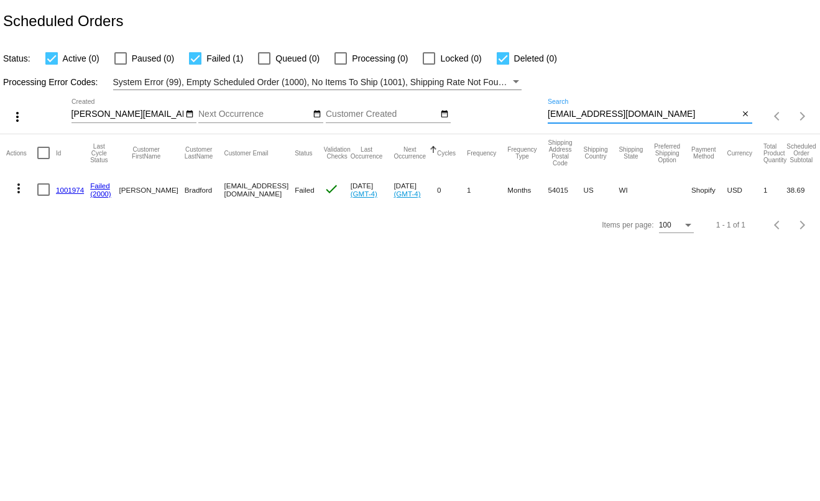
click at [596, 122] on div "[EMAIL_ADDRESS][DOMAIN_NAME] Search" at bounding box center [644, 111] width 192 height 24
click at [592, 116] on input "[EMAIL_ADDRESS][DOMAIN_NAME]" at bounding box center [644, 114] width 192 height 10
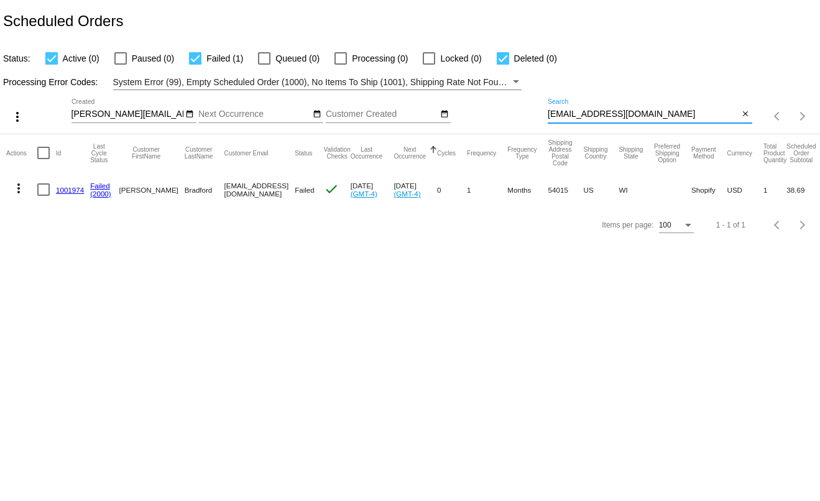
click at [592, 116] on input "[EMAIL_ADDRESS][DOMAIN_NAME]" at bounding box center [644, 114] width 192 height 10
paste input "[PERSON_NAME]@drjimsaid"
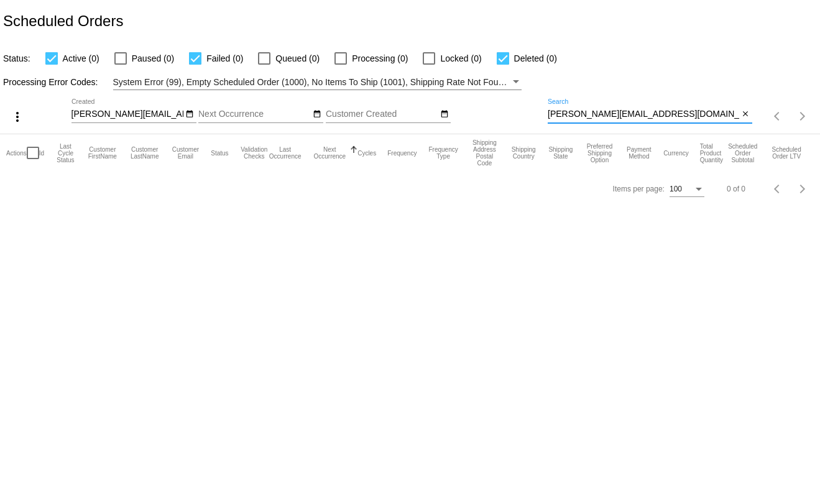
click at [654, 118] on input "[PERSON_NAME][EMAIL_ADDRESS][DOMAIN_NAME]" at bounding box center [644, 114] width 192 height 10
paste input "[EMAIL_ADDRESS]"
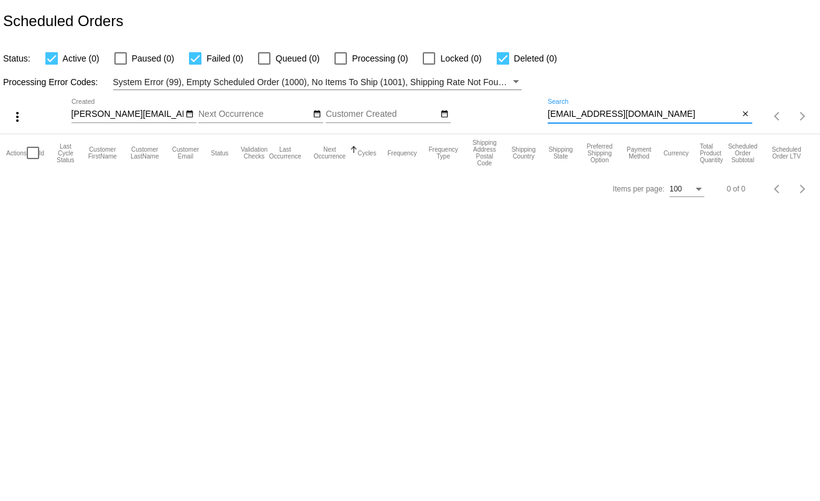
type input "[EMAIL_ADDRESS][DOMAIN_NAME]"
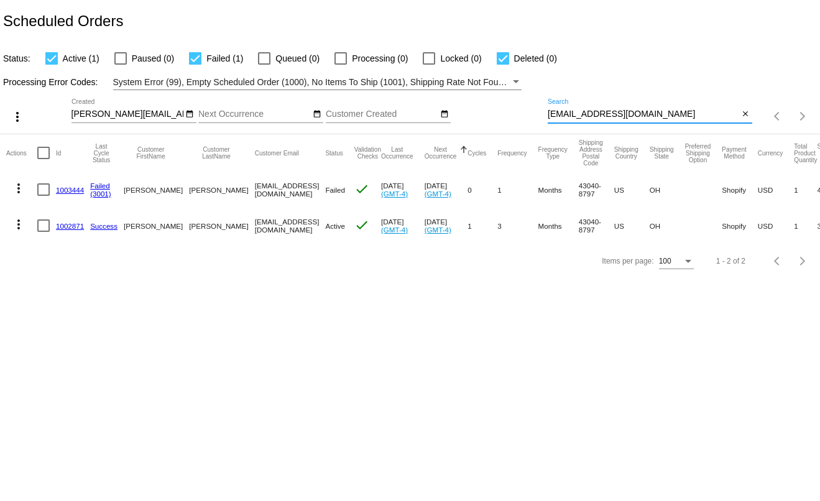
click at [15, 190] on mat-icon "more_vert" at bounding box center [18, 188] width 15 height 15
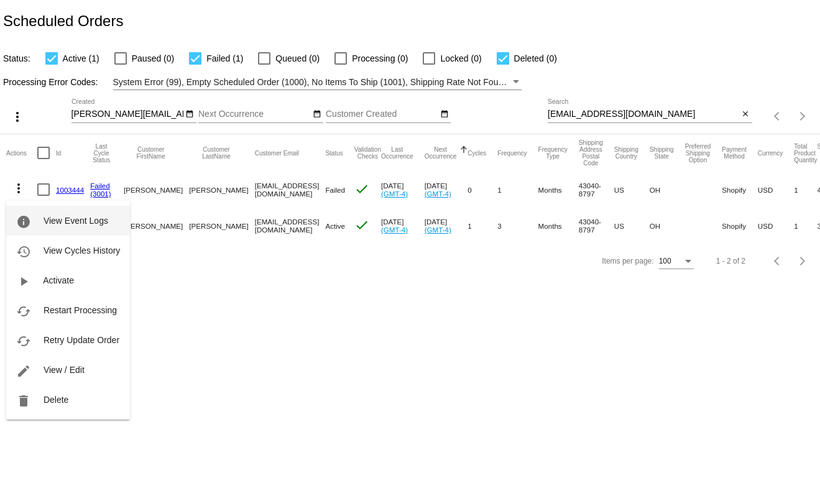
click at [25, 211] on button "info View Event Logs" at bounding box center [68, 221] width 124 height 30
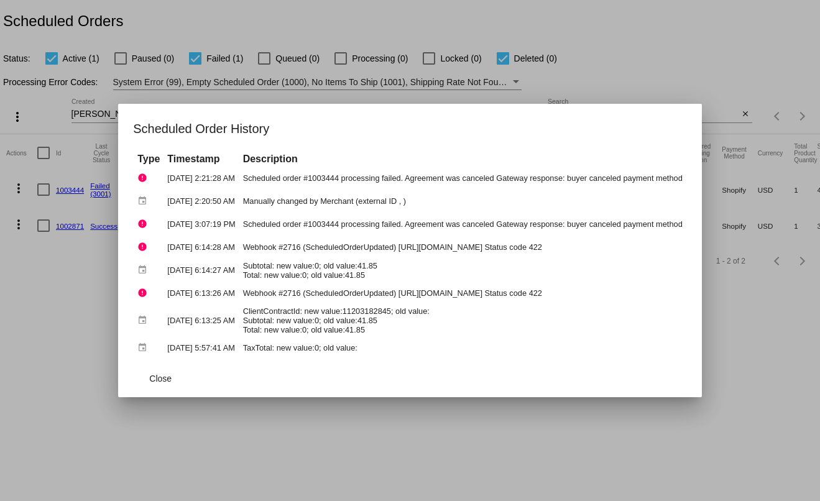
click at [77, 303] on div at bounding box center [410, 250] width 820 height 501
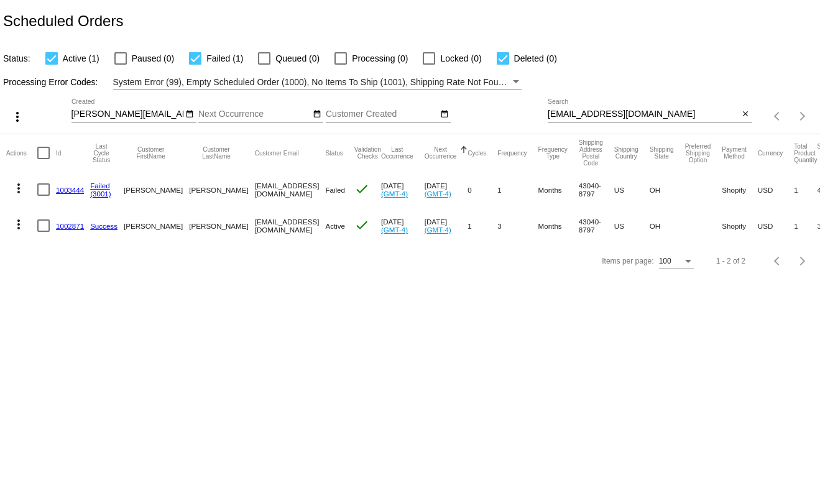
drag, startPoint x: 52, startPoint y: 192, endPoint x: 85, endPoint y: 190, distance: 33.0
click at [85, 190] on mat-row "more_vert 1003444 Failed (3001) [PERSON_NAME][GEOGRAPHIC_DATA] [EMAIL_ADDRESS][…" at bounding box center [452, 190] width 892 height 36
copy mat-row "1003444"
click at [17, 228] on mat-icon "more_vert" at bounding box center [18, 224] width 15 height 15
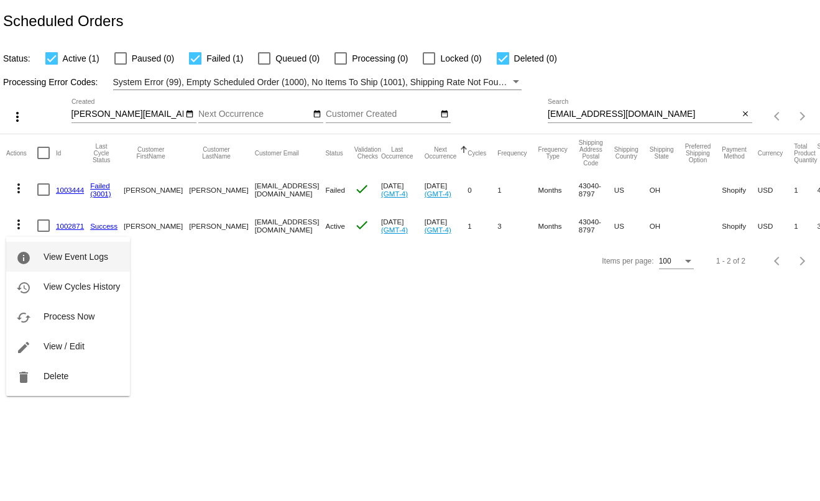
click at [39, 251] on button "info View Event Logs" at bounding box center [68, 257] width 124 height 30
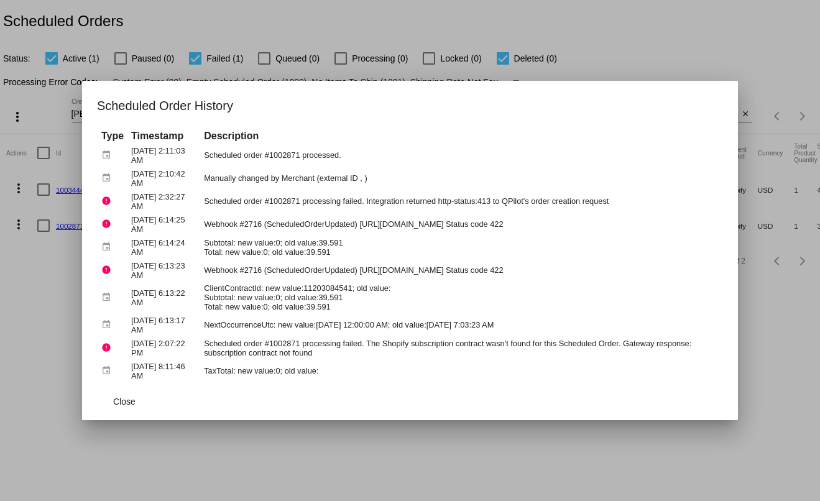
drag, startPoint x: 310, startPoint y: 414, endPoint x: 348, endPoint y: 328, distance: 93.0
click at [310, 412] on mat-dialog-actions "Close" at bounding box center [410, 401] width 626 height 37
click at [42, 301] on div at bounding box center [410, 250] width 820 height 501
